Goal: Task Accomplishment & Management: Manage account settings

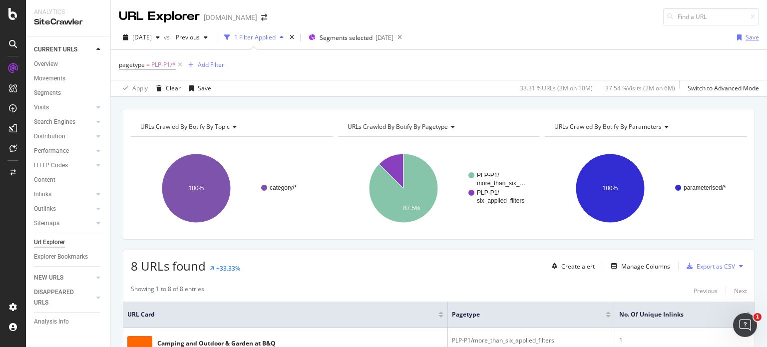
click at [746, 39] on div "Save" at bounding box center [752, 37] width 13 height 8
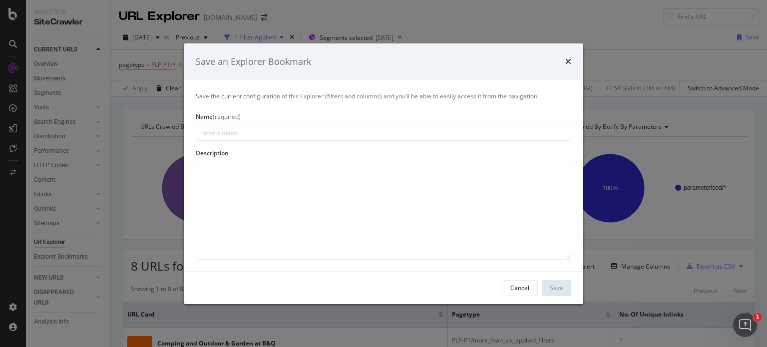
click at [312, 130] on input "modal" at bounding box center [384, 133] width 376 height 16
type input "5 facet URLs with internal links"
click at [557, 289] on div "Save" at bounding box center [556, 288] width 13 height 8
